Goal: Complete Application Form: Complete application form

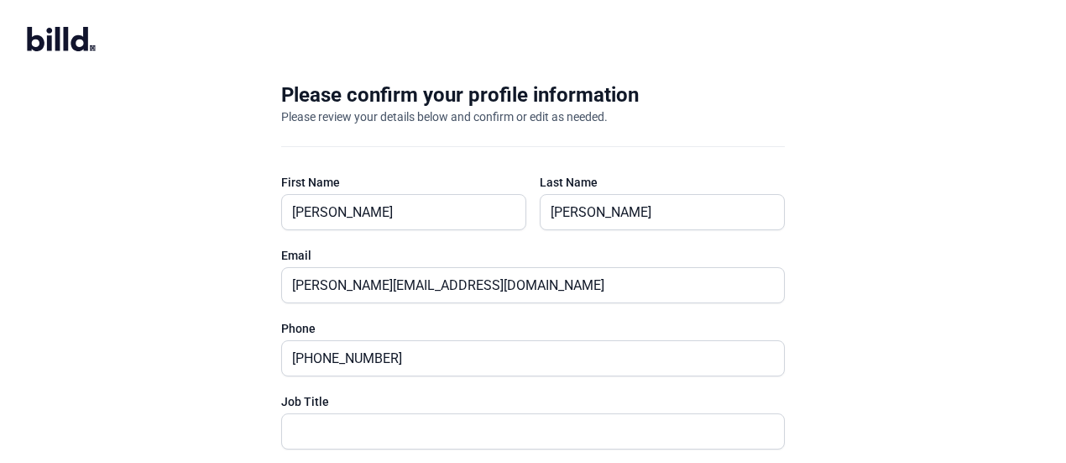
scroll to position [153, 0]
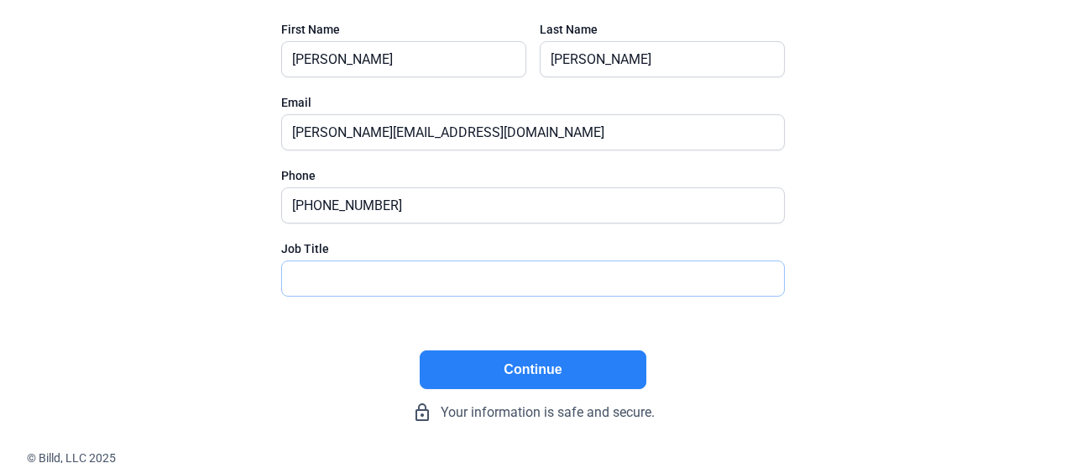
click at [563, 291] on input "text" at bounding box center [524, 278] width 484 height 34
type input "CEO"
click at [542, 360] on button "Continue" at bounding box center [533, 369] width 227 height 39
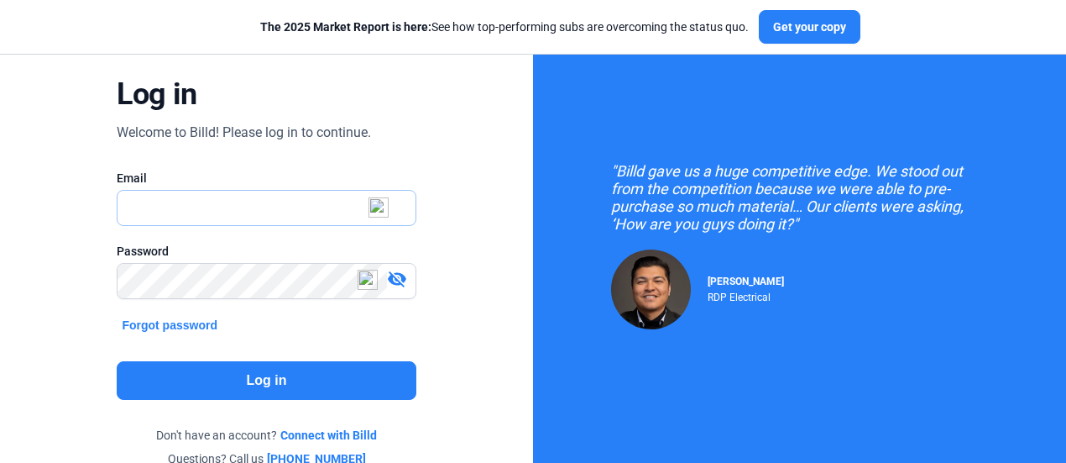
type input "[PERSON_NAME][EMAIL_ADDRESS][DOMAIN_NAME]"
click at [301, 374] on button "Log in" at bounding box center [266, 380] width 299 height 39
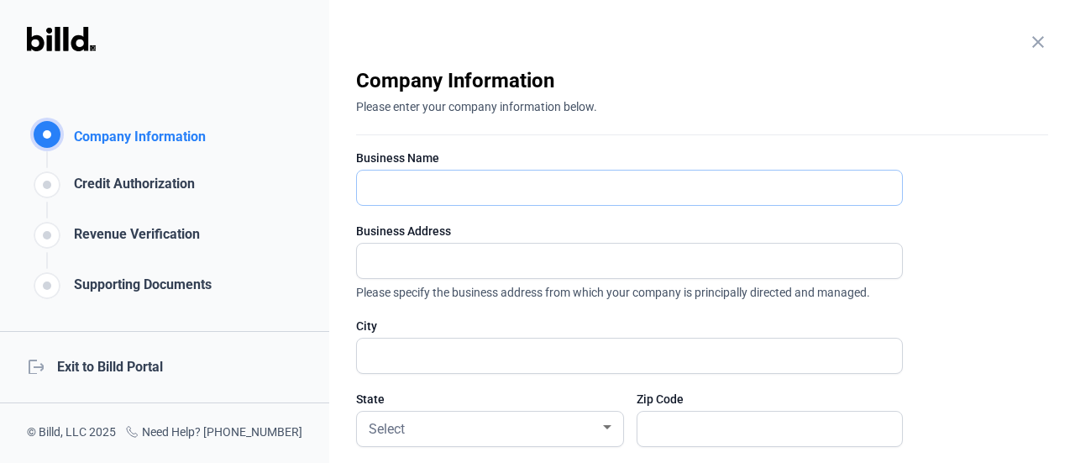
click at [500, 186] on input "text" at bounding box center [620, 187] width 526 height 34
type input "Applied Video Technology Inc"
type input "[STREET_ADDRESS][GEOGRAPHIC_DATA][STREET_ADDRESS]"
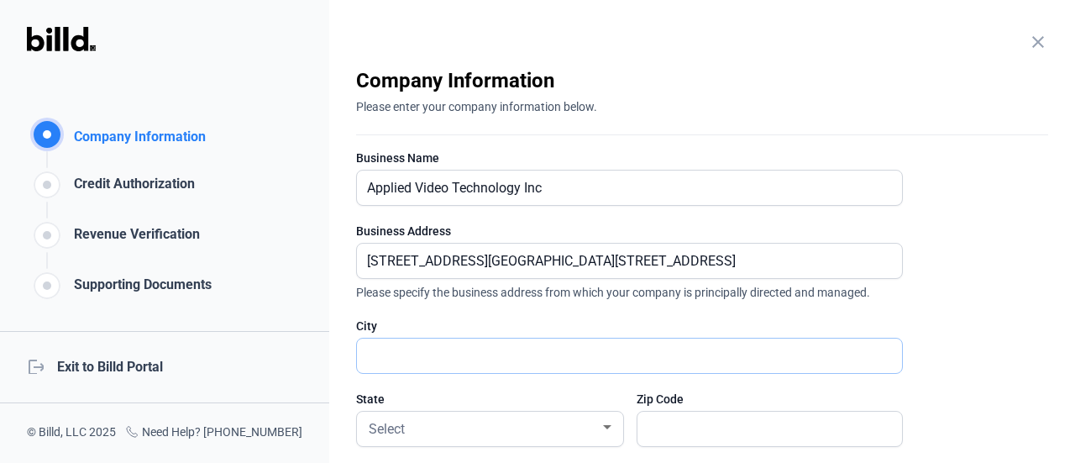
type input "[PERSON_NAME]"
type input "19442"
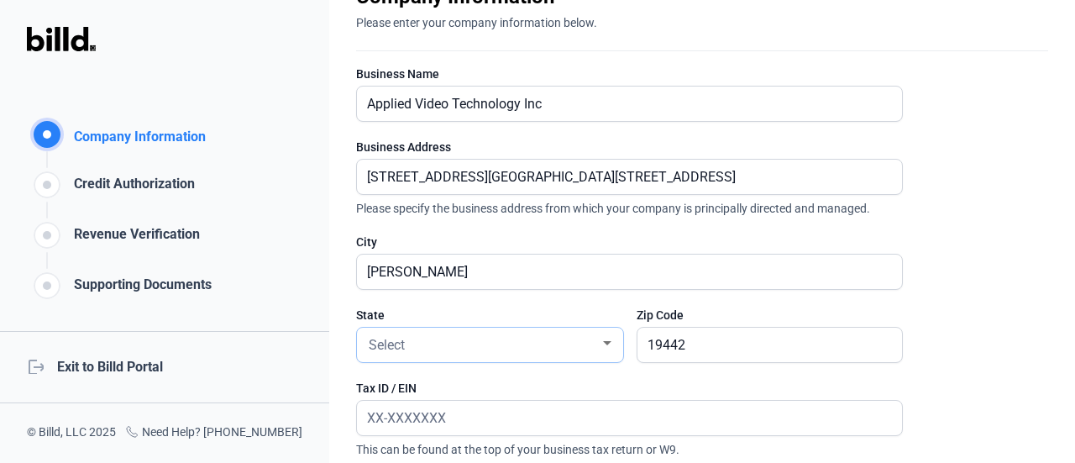
click at [600, 342] on div at bounding box center [607, 343] width 15 height 13
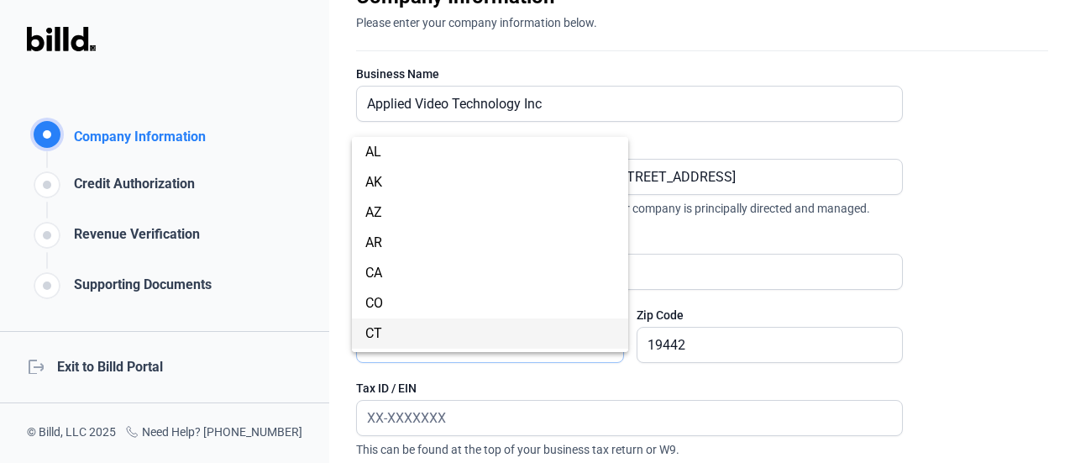
scroll to position [964, 0]
click at [457, 331] on span "PA" at bounding box center [489, 337] width 249 height 30
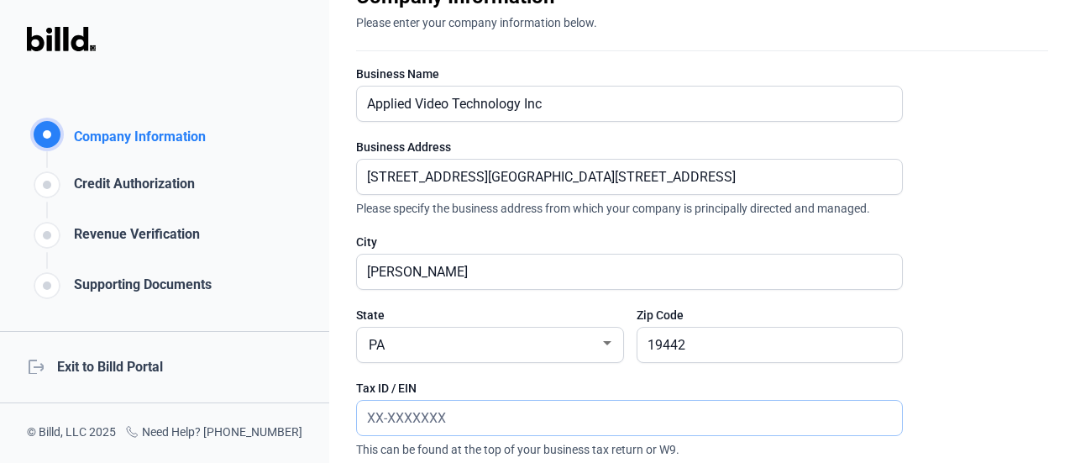
click at [452, 411] on input "text" at bounding box center [620, 418] width 526 height 34
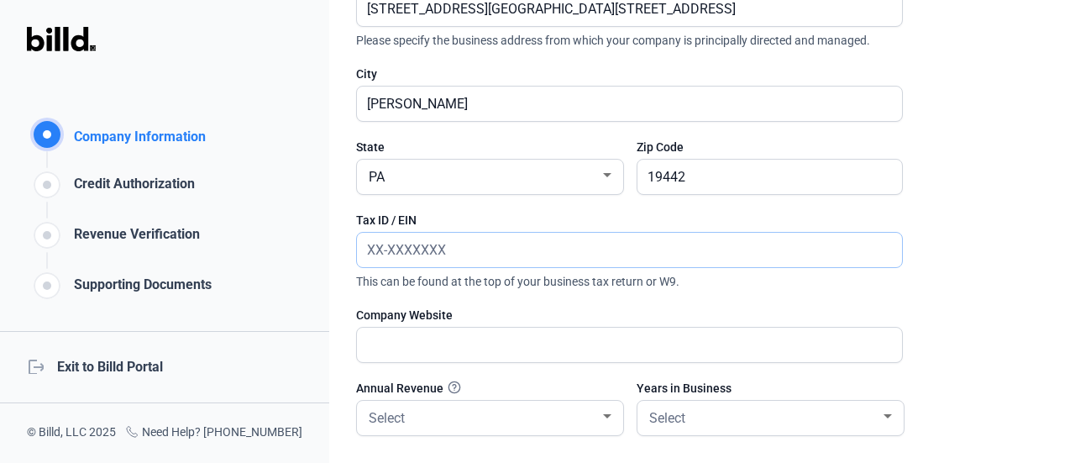
scroll to position [336, 0]
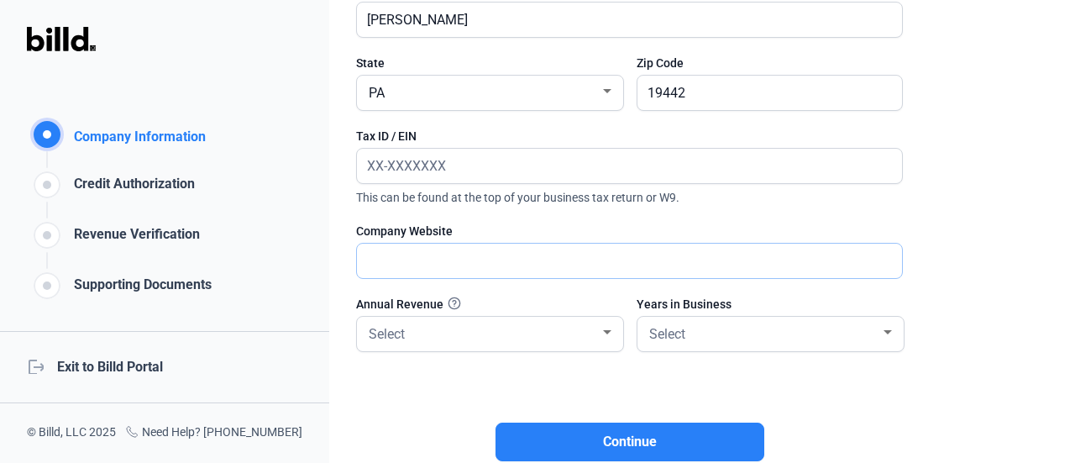
click at [505, 251] on input "text" at bounding box center [629, 260] width 545 height 34
type input "[DOMAIN_NAME]"
click at [652, 335] on span "Select" at bounding box center [667, 334] width 36 height 16
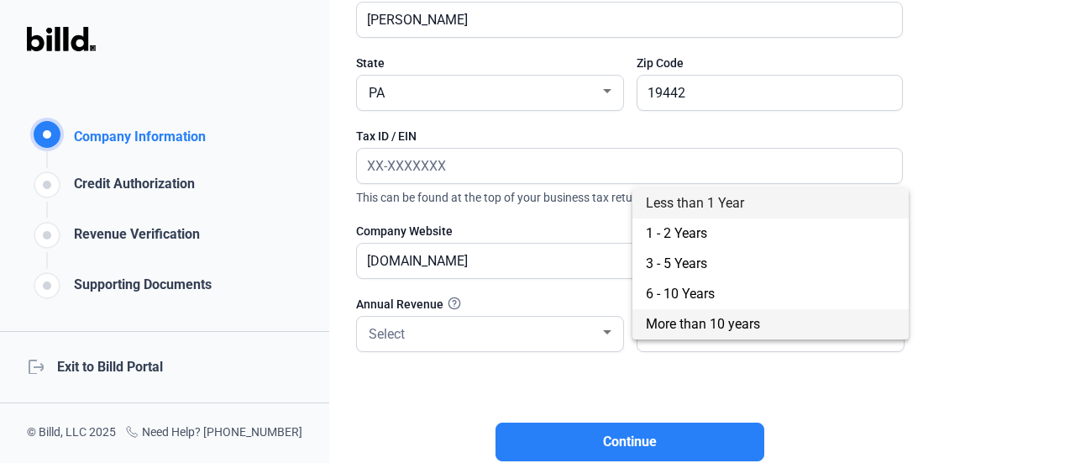
click at [657, 325] on span "More than 10 years" at bounding box center [703, 324] width 114 height 16
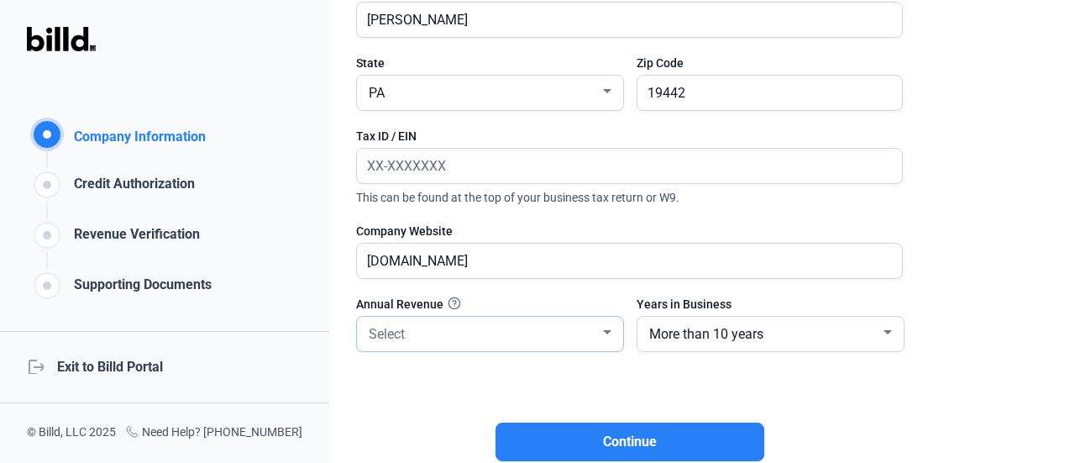
click at [556, 330] on div "Select" at bounding box center [482, 333] width 234 height 24
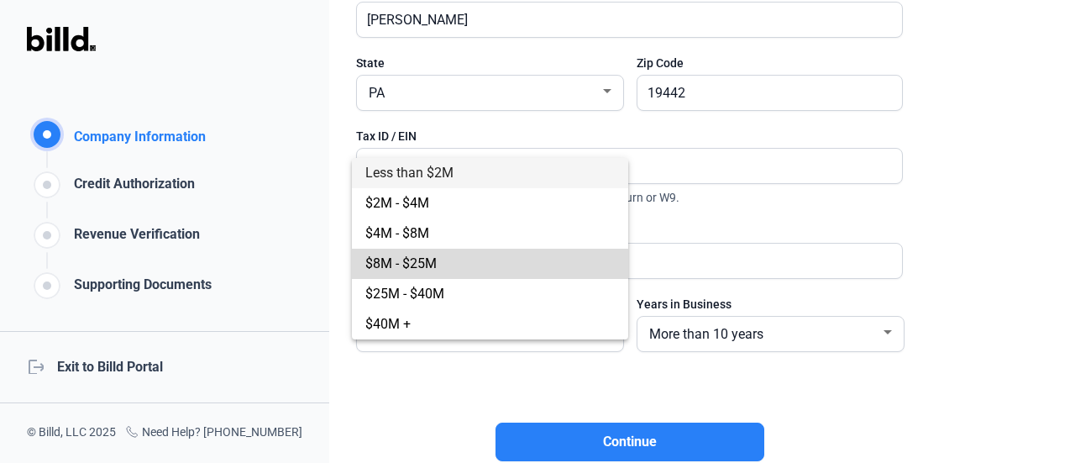
click at [529, 266] on span "$8M - $25M" at bounding box center [489, 264] width 249 height 30
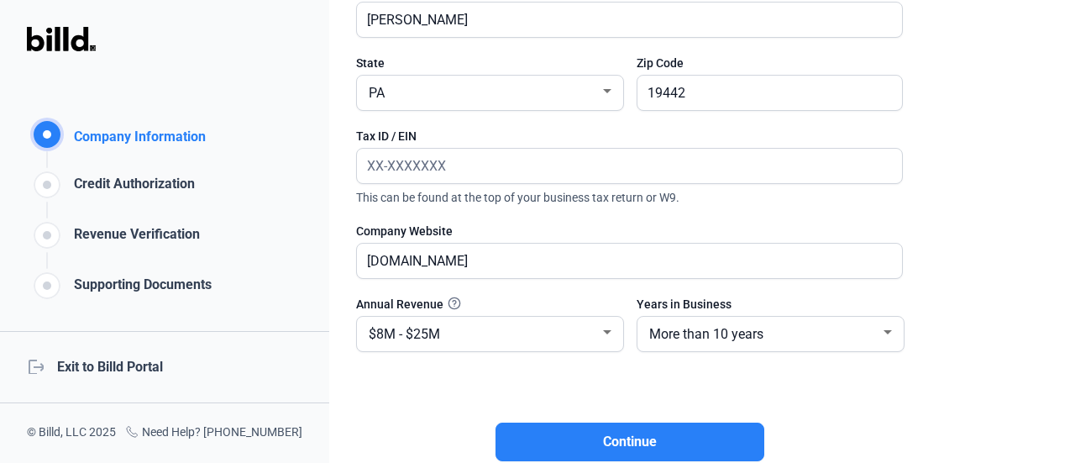
click at [976, 248] on enrollment-step "close Company Information Please enter your company information below. Business…" at bounding box center [702, 111] width 692 height 760
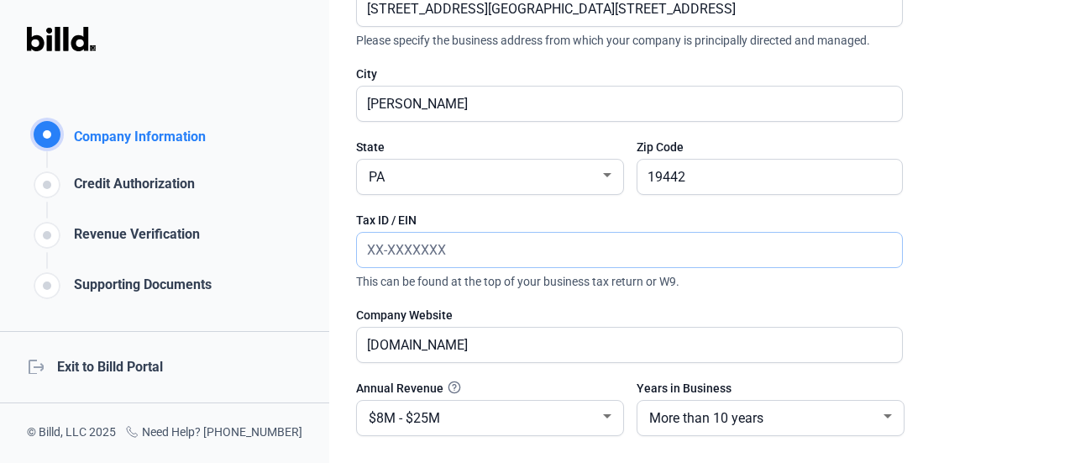
click at [416, 249] on input "text" at bounding box center [620, 250] width 526 height 34
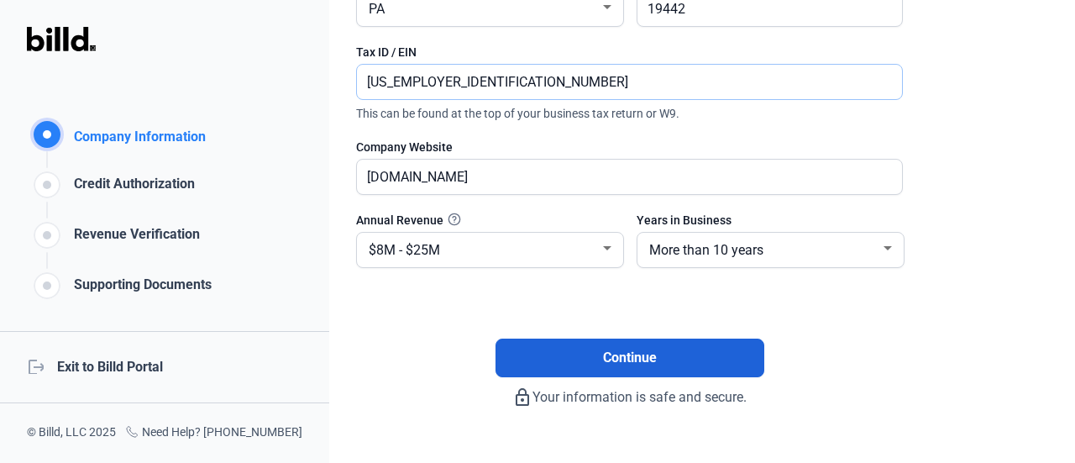
type input "[US_EMPLOYER_IDENTIFICATION_NUMBER]"
click at [705, 348] on button "Continue" at bounding box center [629, 357] width 269 height 39
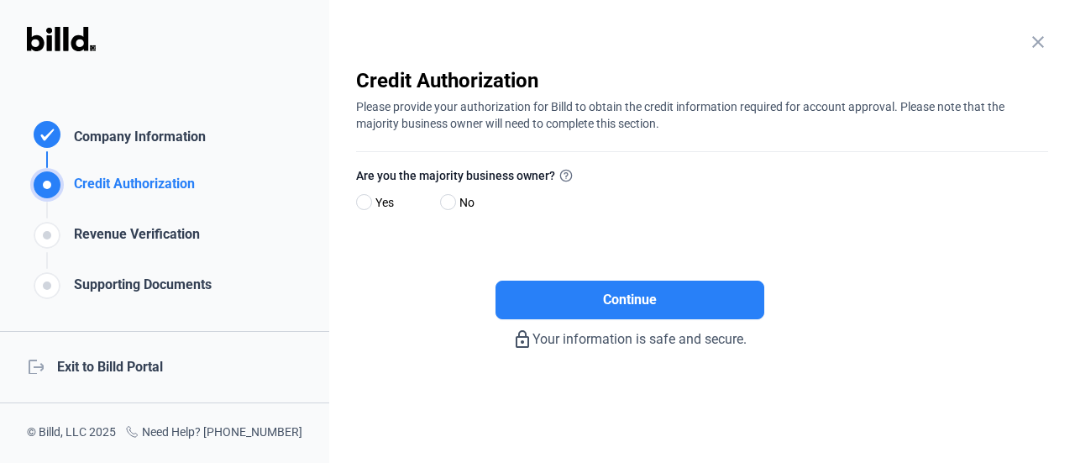
scroll to position [0, 0]
click at [362, 199] on span at bounding box center [364, 202] width 16 height 16
click at [362, 199] on input "Yes" at bounding box center [362, 202] width 13 height 13
radio input "true"
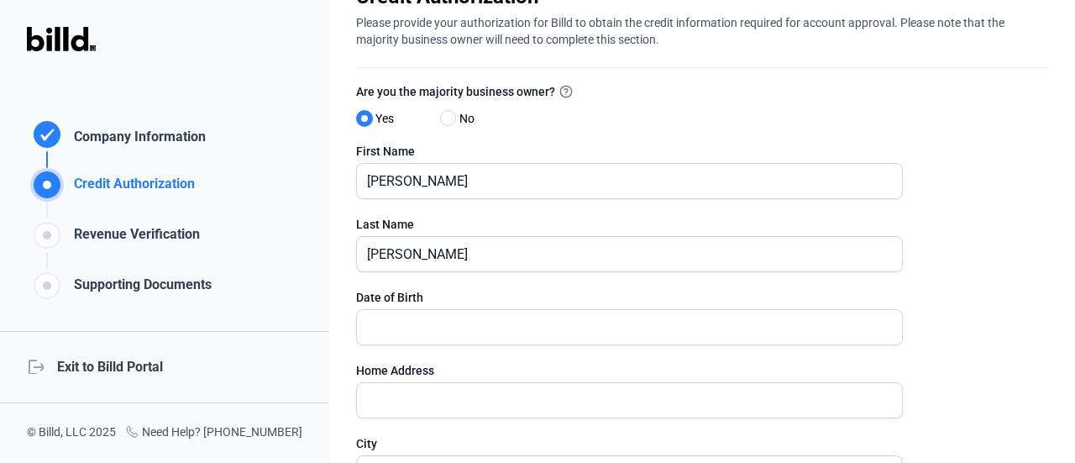
scroll to position [168, 0]
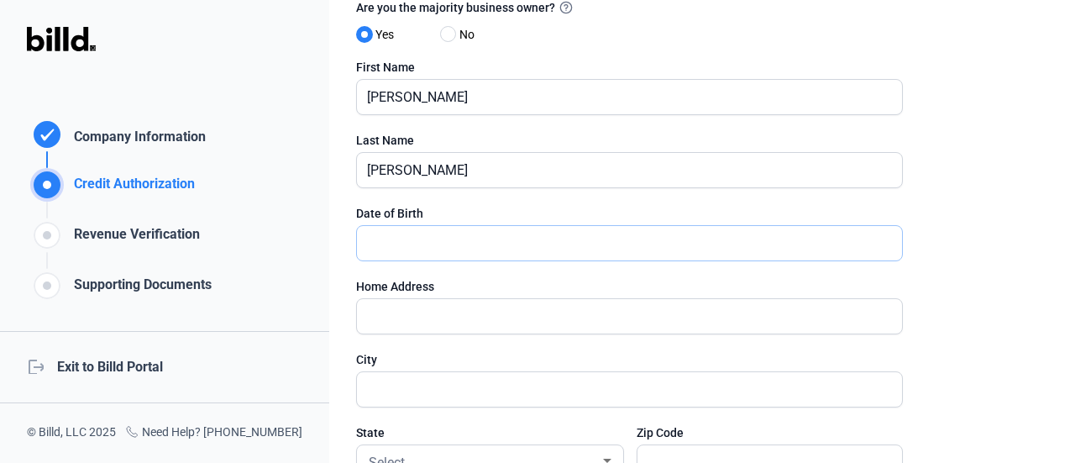
click at [461, 248] on input "text" at bounding box center [620, 243] width 526 height 34
type input "[DATE]"
click at [416, 325] on input "text" at bounding box center [620, 316] width 526 height 34
type input "[STREET_ADDRESS]"
type input "[GEOGRAPHIC_DATA]"
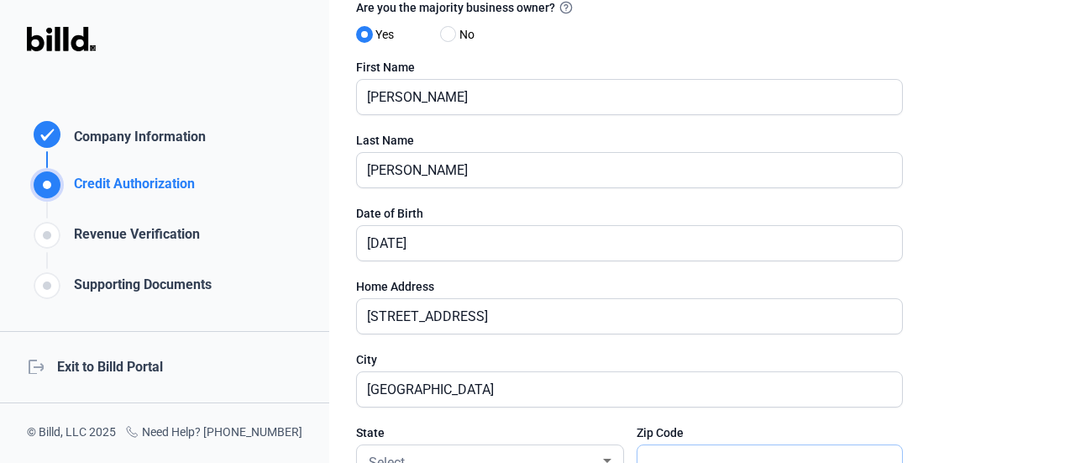
type input "19460"
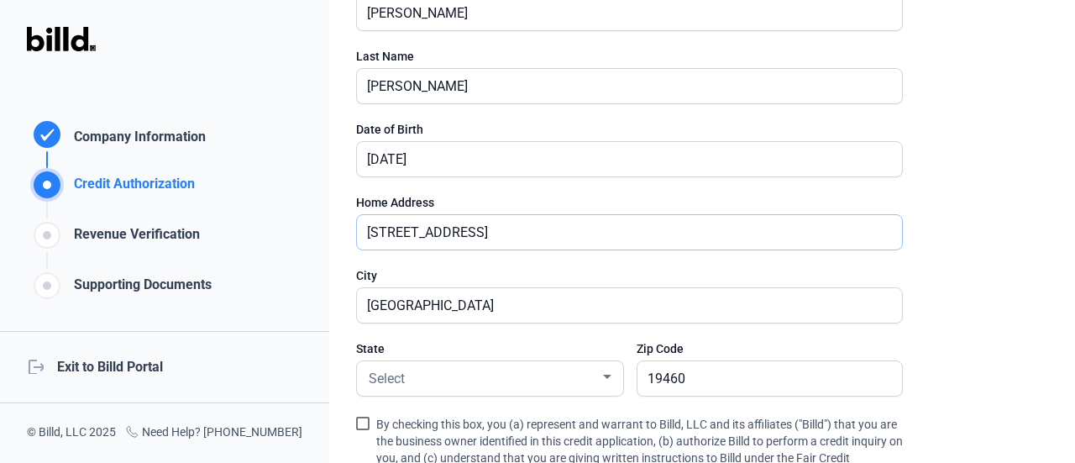
scroll to position [336, 0]
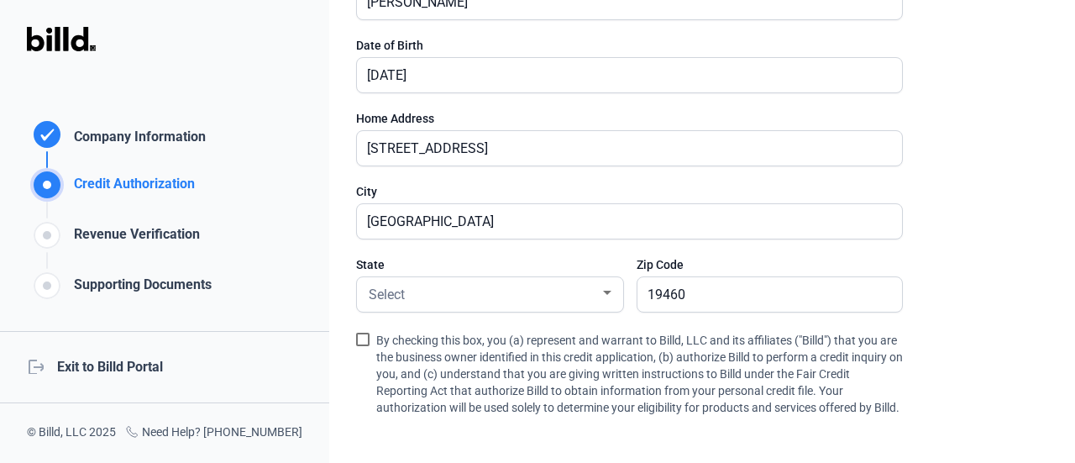
click at [456, 270] on div "State Select" at bounding box center [489, 292] width 266 height 73
click at [453, 295] on div "Select" at bounding box center [482, 293] width 234 height 24
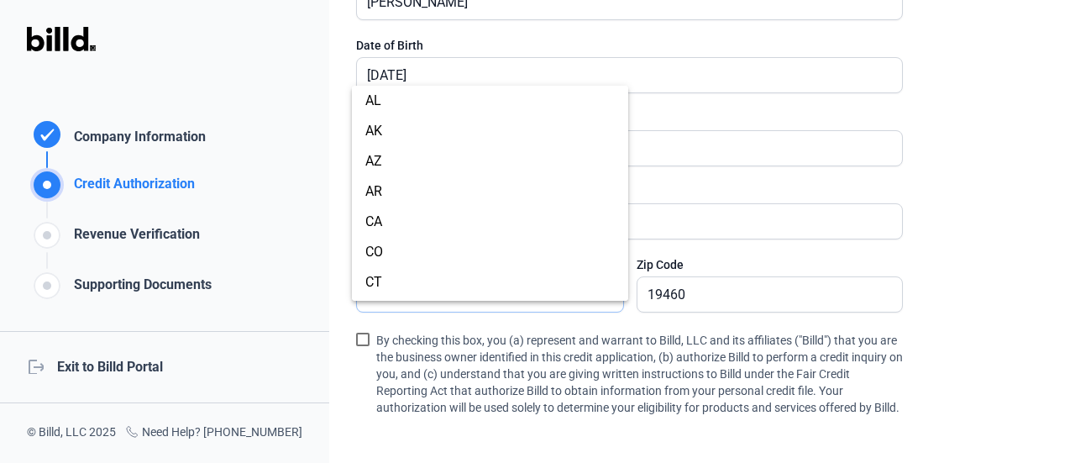
scroll to position [964, 0]
click at [395, 287] on span "PA" at bounding box center [489, 285] width 249 height 30
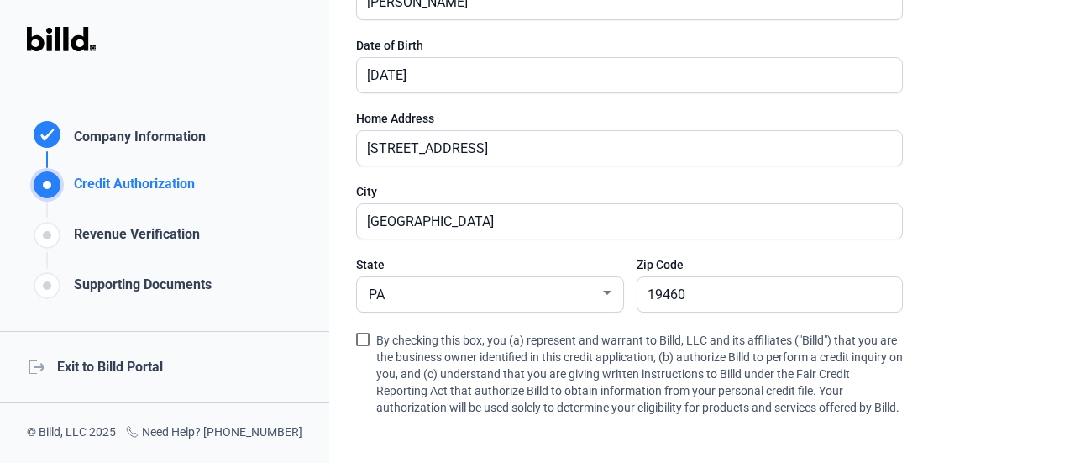
click at [362, 329] on label "By checking this box, you (a) represent and warrant to Billd, LLC and its affil…" at bounding box center [629, 374] width 547 height 91
click at [0, 0] on input "By checking this box, you (a) represent and warrant to Billd, LLC and its affil…" at bounding box center [0, 0] width 0 height 0
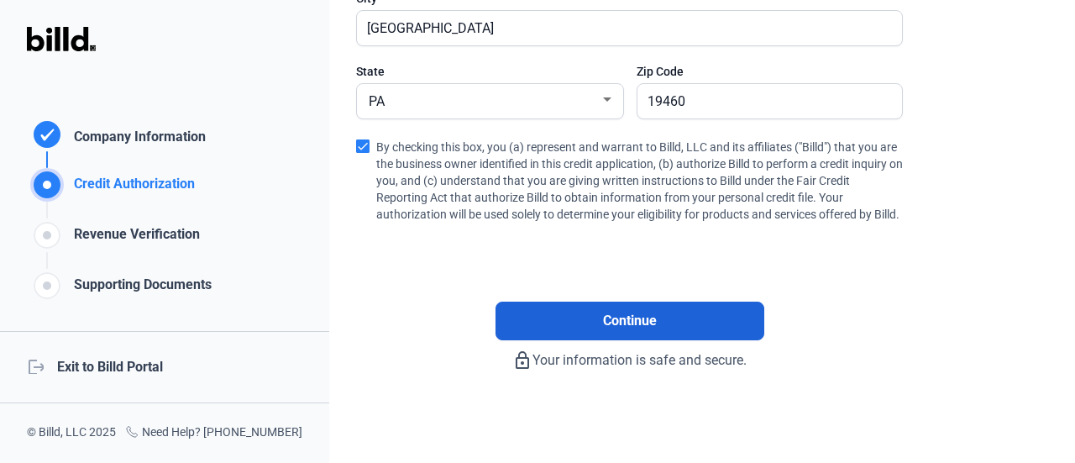
click at [599, 310] on button "Continue" at bounding box center [629, 320] width 269 height 39
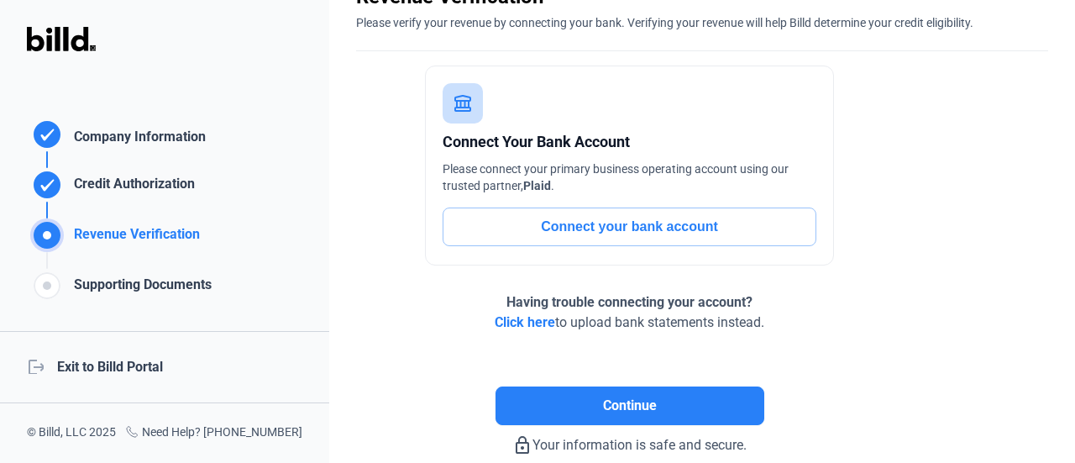
scroll to position [0, 0]
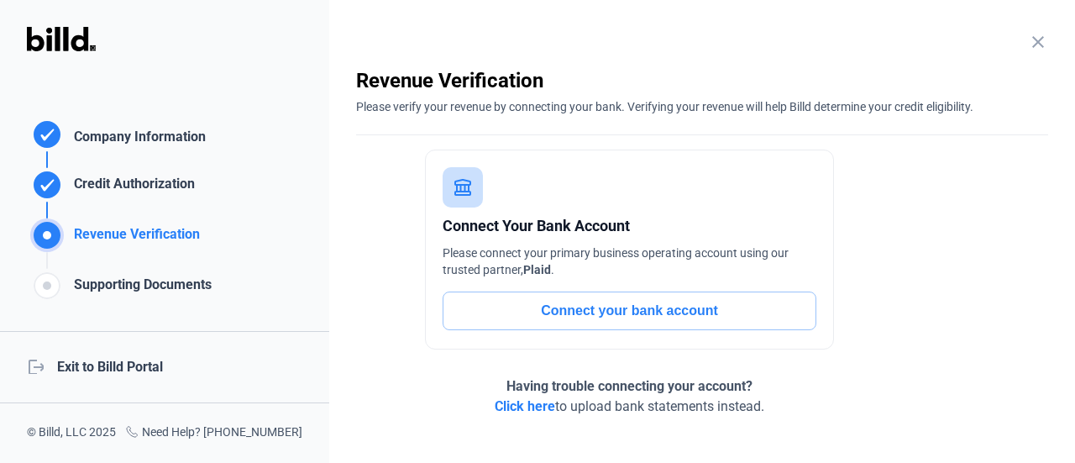
click at [683, 312] on button "Connect your bank account" at bounding box center [629, 310] width 374 height 39
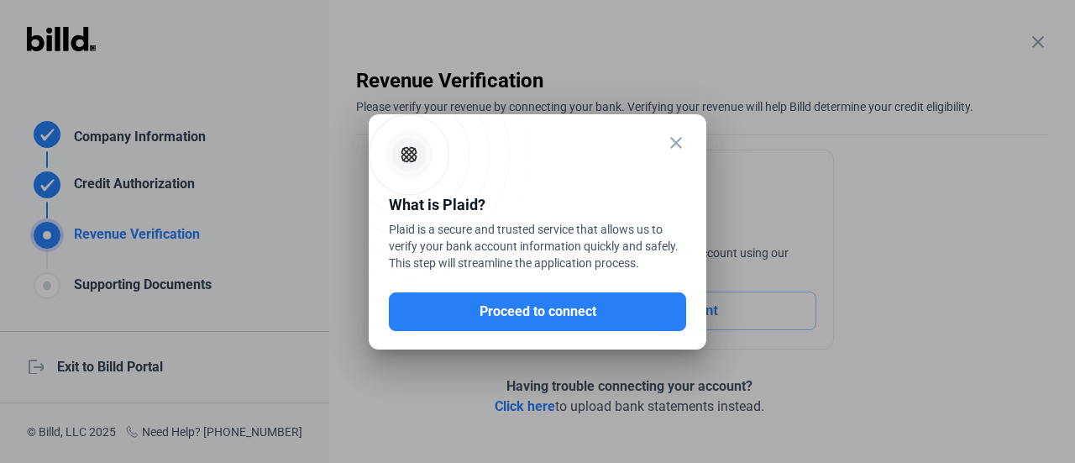
click at [614, 331] on mat-dialog-container "close What is Plaid? Plaid is a secure and trusted service that allows us to ve…" at bounding box center [538, 231] width 338 height 235
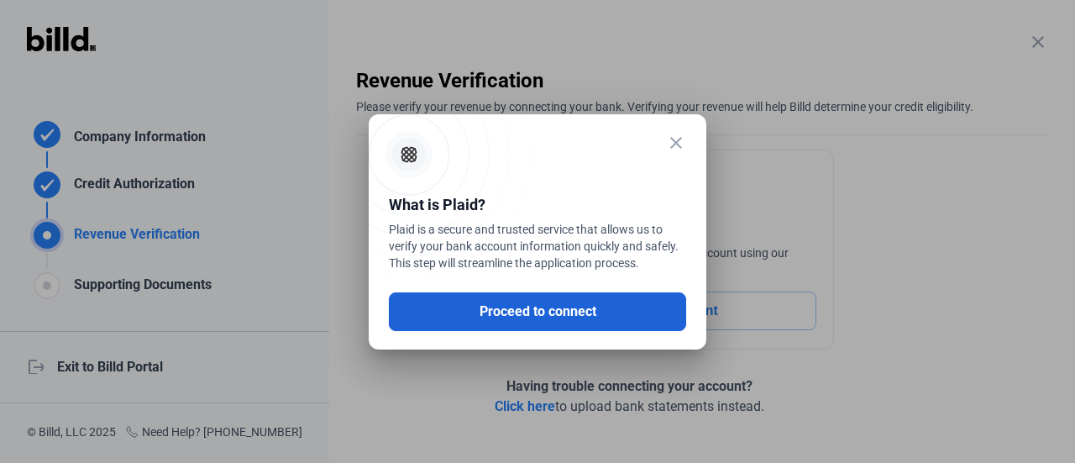
click at [619, 316] on button "Proceed to connect" at bounding box center [537, 311] width 297 height 39
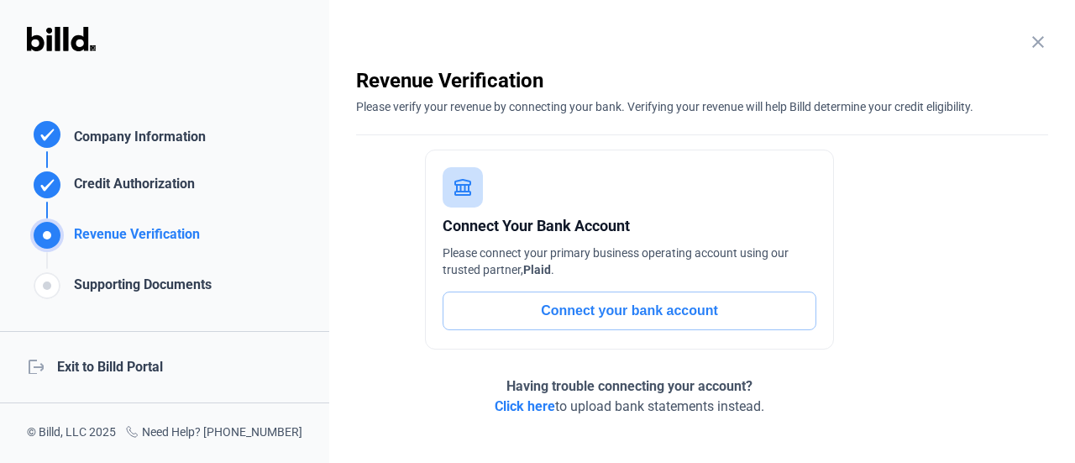
scroll to position [167, 0]
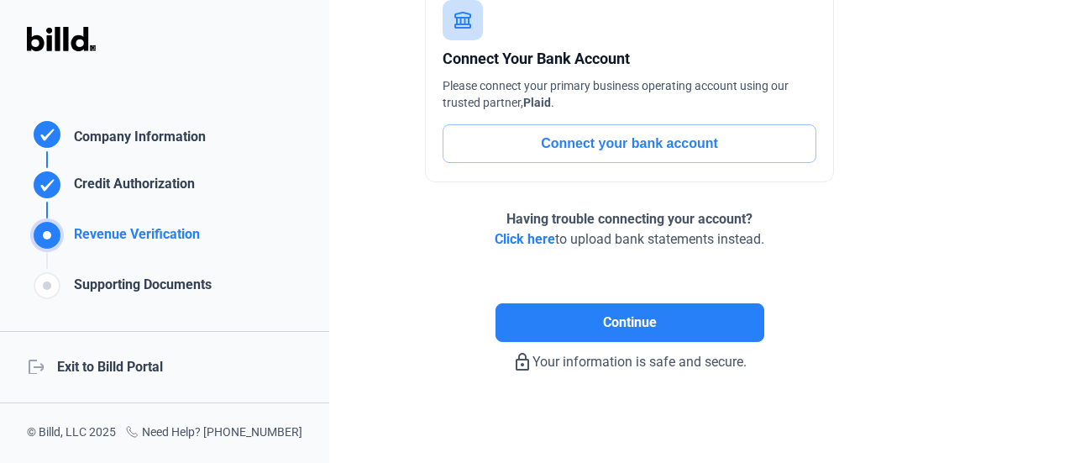
click at [524, 238] on span "Click here" at bounding box center [525, 239] width 60 height 16
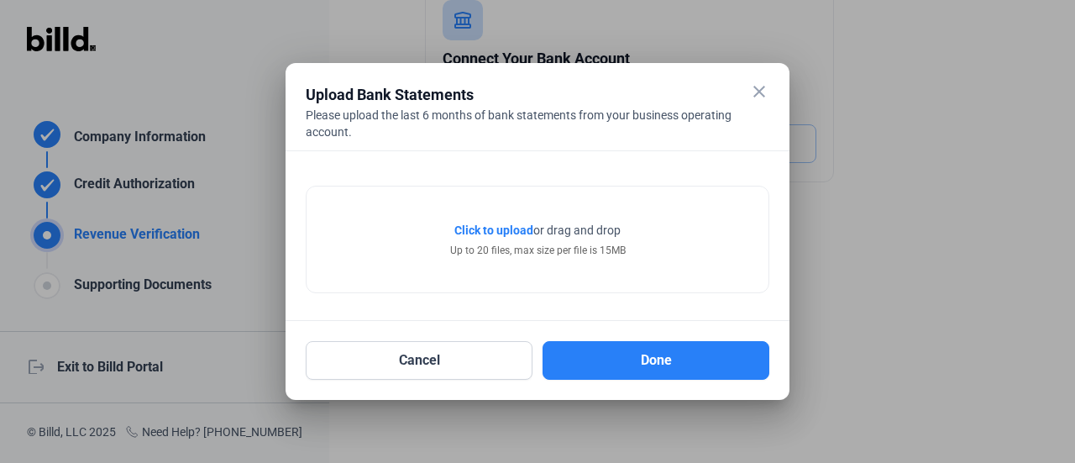
drag, startPoint x: 364, startPoint y: 128, endPoint x: 299, endPoint y: 102, distance: 70.8
click at [299, 102] on mat-dialog-container "close Upload Bank Statements Please upload the last 6 months of bank statements…" at bounding box center [537, 231] width 504 height 337
copy div "Upload Bank Statements Please upload the last 6 months of bank statements from …"
